Goal: Feedback & Contribution: Submit feedback/report problem

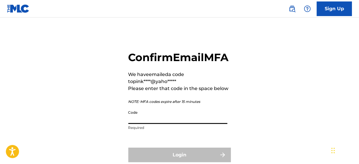
click at [138, 124] on input "Code" at bounding box center [177, 116] width 99 height 17
paste input "297629"
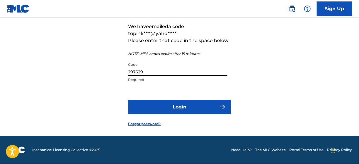
scroll to position [61, 0]
type input "297629"
click at [184, 108] on button "Login" at bounding box center [179, 107] width 103 height 15
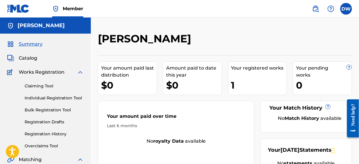
click at [23, 56] on span "Catalog" at bounding box center [28, 58] width 18 height 7
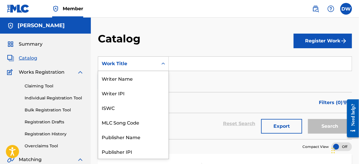
click at [164, 65] on icon "Search Form" at bounding box center [163, 64] width 6 height 6
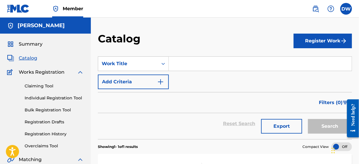
click at [164, 65] on icon "Search Form" at bounding box center [163, 64] width 6 height 6
click at [178, 67] on input "Search Form" at bounding box center [260, 64] width 183 height 14
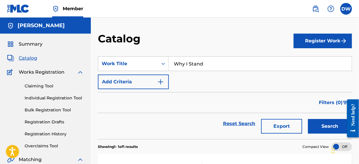
type input "Why I Stand"
click at [325, 125] on button "Search" at bounding box center [330, 126] width 44 height 15
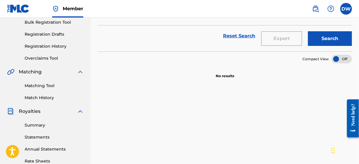
click at [39, 57] on link "Overclaims Tool" at bounding box center [54, 58] width 59 height 6
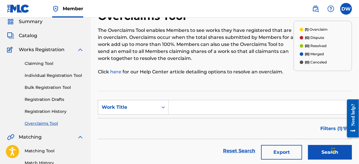
scroll to position [59, 0]
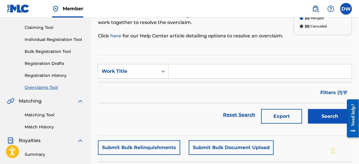
click at [184, 76] on input "Search Form" at bounding box center [260, 72] width 183 height 14
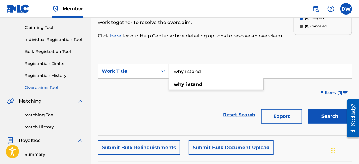
type input "why i stand"
click at [332, 118] on button "Search" at bounding box center [330, 116] width 44 height 15
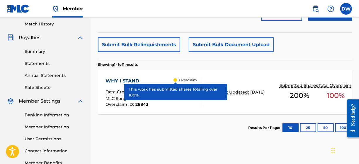
scroll to position [169, 0]
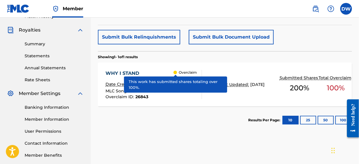
click at [114, 113] on section "Results Per Page: 10 25 50 100" at bounding box center [225, 121] width 254 height 28
click at [47, 118] on link "Member Information" at bounding box center [54, 120] width 59 height 6
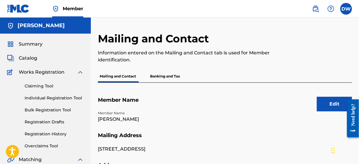
click at [42, 145] on link "Overclaims Tool" at bounding box center [54, 146] width 59 height 6
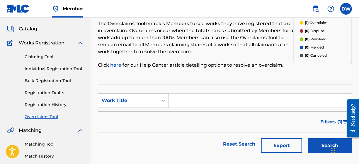
scroll to position [59, 0]
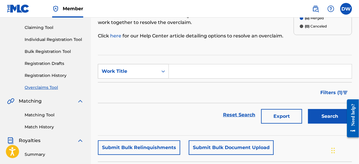
click at [181, 74] on input "Search Form" at bounding box center [260, 72] width 183 height 14
click at [173, 71] on input "hy i stand" at bounding box center [260, 72] width 183 height 14
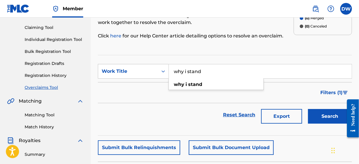
type input "why i stand"
click at [318, 116] on button "Search" at bounding box center [330, 116] width 44 height 15
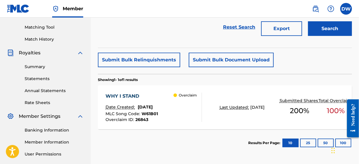
scroll to position [176, 0]
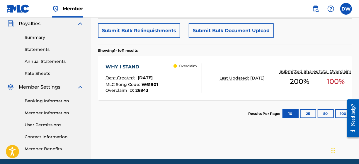
click at [355, 126] on div "Need help?" at bounding box center [353, 115] width 8 height 22
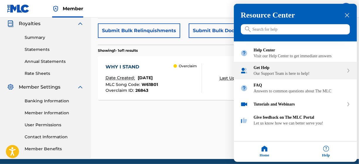
click at [275, 76] on div "Our Support Team is here to help!" at bounding box center [299, 74] width 90 height 5
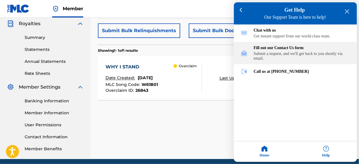
click at [293, 55] on div "Submit a request, and we'll get back to you shortly via email." at bounding box center [302, 56] width 97 height 9
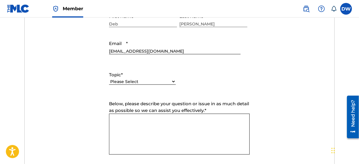
scroll to position [264, 0]
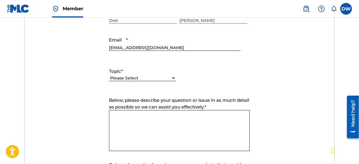
click at [174, 79] on select "Please Select I need help with my account I need help with managing my catalog …" at bounding box center [142, 78] width 67 height 6
click at [109, 75] on select "Please Select I need help with my account I need help with managing my catalog …" at bounding box center [142, 78] width 67 height 6
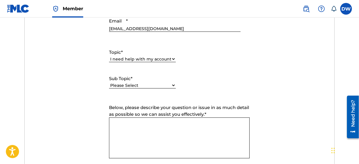
scroll to position [293, 0]
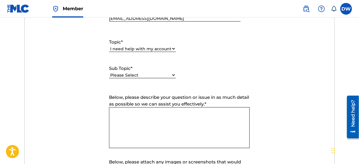
click at [173, 75] on select "Please Select I need help with my user account I can't log in to my user accoun…" at bounding box center [142, 75] width 67 height 6
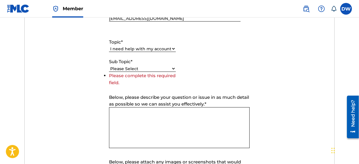
click at [173, 49] on select "Please Select I need help with my account I need help with managing my catalog …" at bounding box center [142, 49] width 67 height 6
select select "I need help with managing my catalog"
click at [109, 46] on select "Please Select I need help with my account I need help with managing my catalog …" at bounding box center [142, 49] width 67 height 6
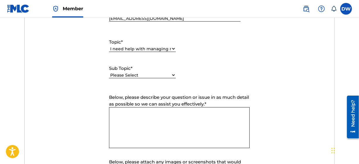
click at [173, 75] on select "Please Select I need help with CWR I need help registering my work(s) in The ML…" at bounding box center [142, 75] width 67 height 6
select select "I need help with a conflict or overclaim"
click at [109, 72] on select "Please Select I need help with CWR I need help registering my work(s) in The ML…" at bounding box center [142, 75] width 67 height 6
click at [168, 121] on textarea "Below, please describe your question or issue in as much detail as possible so …" at bounding box center [179, 128] width 141 height 41
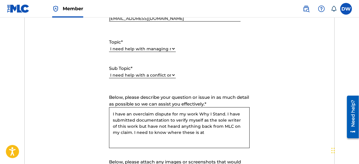
click at [199, 133] on textarea "I have an overclaim dispute for my work Why I Stand. I have submitted documenta…" at bounding box center [179, 128] width 141 height 41
drag, startPoint x: 177, startPoint y: 133, endPoint x: 195, endPoint y: 133, distance: 18.5
click at [195, 133] on textarea "I have an overclaim dispute for my work Why I Stand. I have submitted documenta…" at bounding box center [179, 128] width 141 height 41
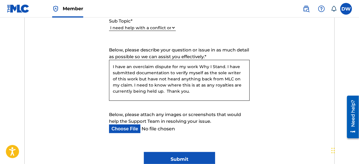
scroll to position [352, 0]
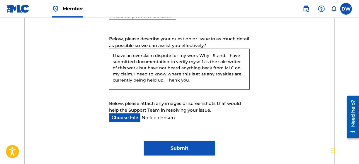
type textarea "I have an overclaim dispute for my work Why I Stand. I have submitted documenta…"
click at [133, 120] on input "Below, please attach any images or screenshots that would help the Support Team…" at bounding box center [174, 118] width 131 height 9
type input "C:\fakepath\MLC Documentation.docx"
click at [189, 151] on input "Submit" at bounding box center [179, 148] width 71 height 15
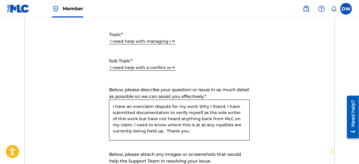
scroll to position [242, 0]
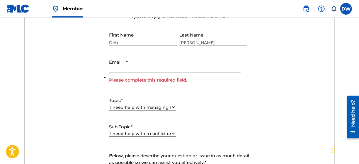
click at [115, 72] on input "Email *" at bounding box center [174, 65] width 131 height 17
type input "[EMAIL_ADDRESS][DOMAIN_NAME]"
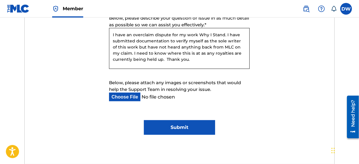
scroll to position [388, 0]
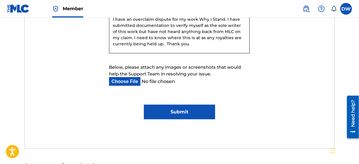
click at [172, 117] on input "Submit" at bounding box center [179, 112] width 71 height 15
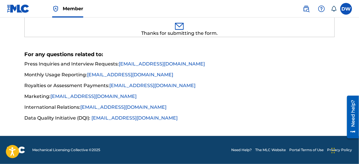
scroll to position [196, 0]
